Goal: Submit feedback/report problem

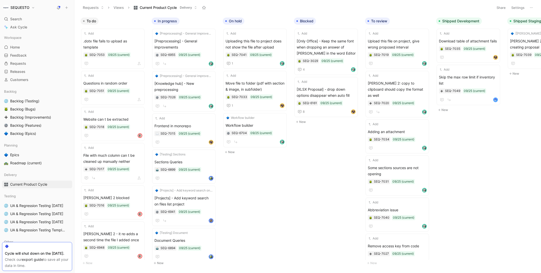
click at [295, 199] on div "To do Add .dotx file fails to upload as template SEQ-7053 09/25 (current) Add Q…" at bounding box center [307, 144] width 466 height 258
click at [268, 196] on div "To do Add .dotx file fails to upload as template SEQ-7053 09/25 (current) Add Q…" at bounding box center [307, 144] width 466 height 258
click at [136, 22] on icon "button" at bounding box center [136, 21] width 3 height 3
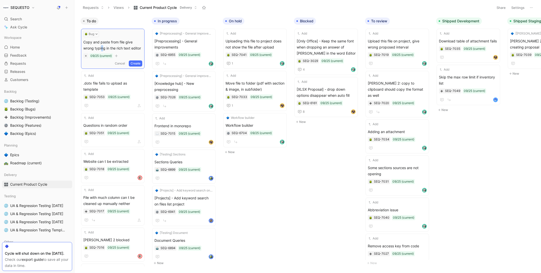
click at [90, 47] on span "Copy and paste from file give wrong typing in the rich text editor" at bounding box center [112, 45] width 59 height 12
click at [89, 47] on span "Copy and paste from file give wrong typing in the rich text editor" at bounding box center [112, 45] width 59 height 12
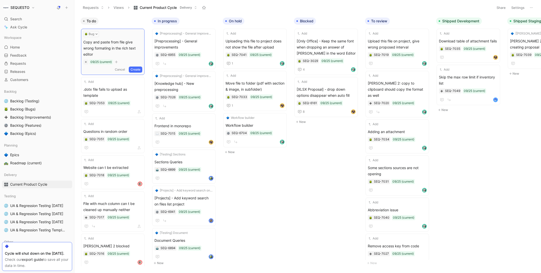
click at [136, 67] on button "Create" at bounding box center [135, 70] width 13 height 6
click at [108, 40] on span "Copy and paste from file give wrong formating in the rich text editor" at bounding box center [112, 47] width 59 height 18
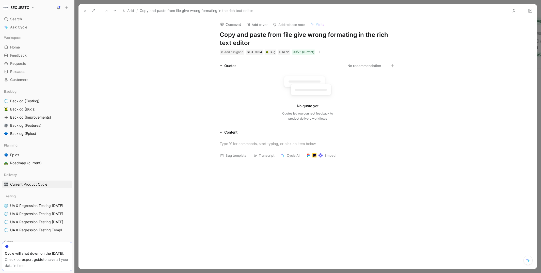
click at [346, 35] on h1 "Copy and paste from file give wrong formating in the rich text editor" at bounding box center [308, 39] width 176 height 16
click at [229, 141] on div at bounding box center [308, 143] width 176 height 5
click at [84, 11] on use at bounding box center [85, 11] width 2 height 2
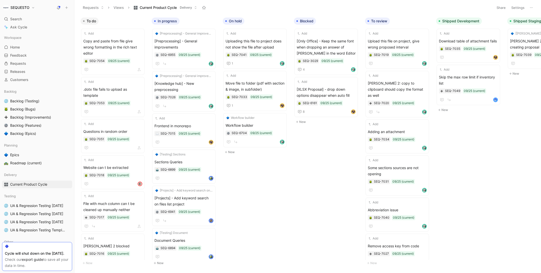
click at [67, 8] on icon at bounding box center [67, 8] width 4 height 4
click at [93, 10] on button "New feedback c" at bounding box center [100, 9] width 54 height 9
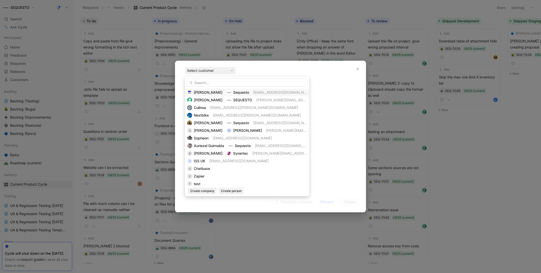
click at [204, 92] on span "[PERSON_NAME]" at bounding box center [208, 92] width 29 height 4
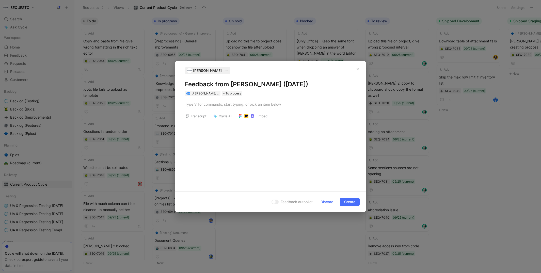
click at [202, 85] on h1 "Feedback from [PERSON_NAME] ([DATE])" at bounding box center [270, 84] width 171 height 8
click at [200, 85] on h1 "ID MEdical" at bounding box center [270, 84] width 171 height 8
click at [203, 105] on div at bounding box center [270, 104] width 171 height 5
